Goal: Task Accomplishment & Management: Use online tool/utility

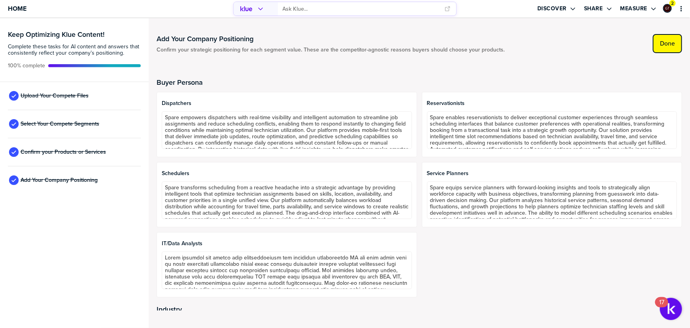
click at [670, 42] on label "Done" at bounding box center [667, 44] width 15 height 8
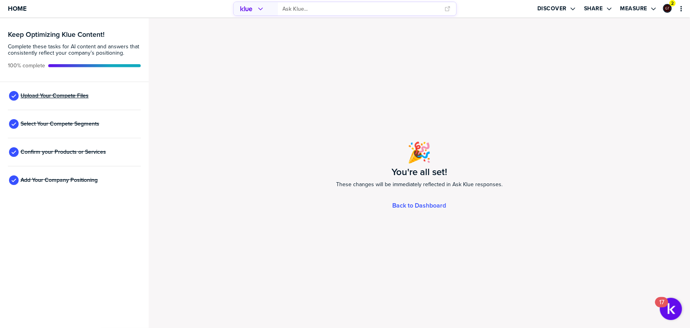
click at [60, 95] on span "Upload Your Compete Files" at bounding box center [55, 96] width 68 height 6
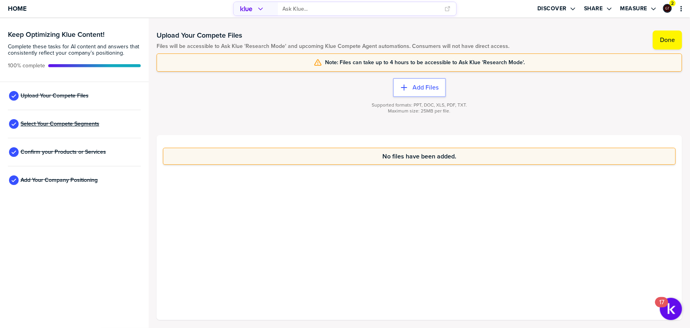
click at [61, 123] on span "Select Your Compete Segments" at bounding box center [60, 124] width 79 height 6
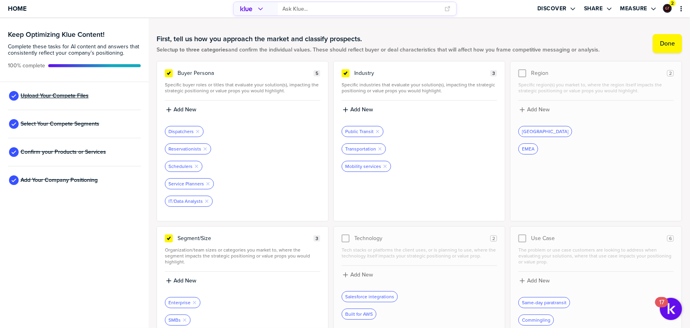
click at [72, 95] on span "Upload Your Compete Files" at bounding box center [55, 96] width 68 height 6
